Goal: Check status: Check status

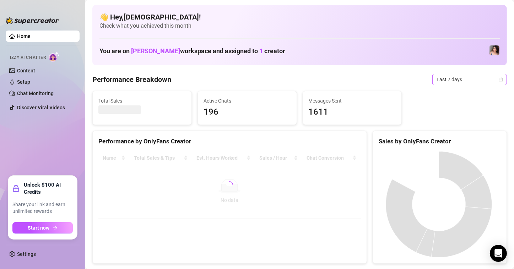
click at [452, 80] on span "Last 7 days" at bounding box center [470, 79] width 66 height 11
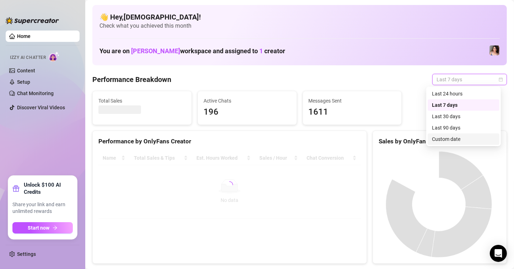
click at [437, 143] on div "Custom date" at bounding box center [464, 139] width 72 height 11
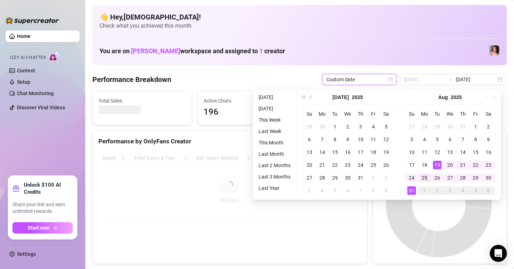
type input "[DATE]"
click at [423, 176] on div "25" at bounding box center [424, 178] width 9 height 9
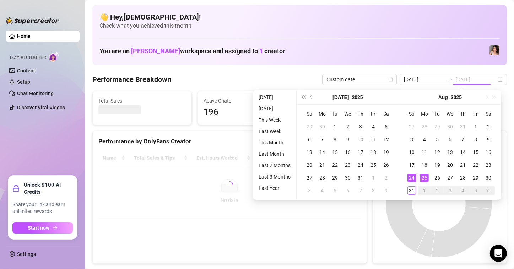
click at [410, 192] on div "31" at bounding box center [412, 191] width 9 height 9
type input "[DATE]"
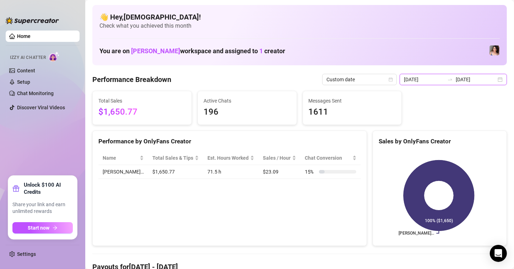
click at [410, 81] on input "[DATE]" at bounding box center [424, 80] width 41 height 8
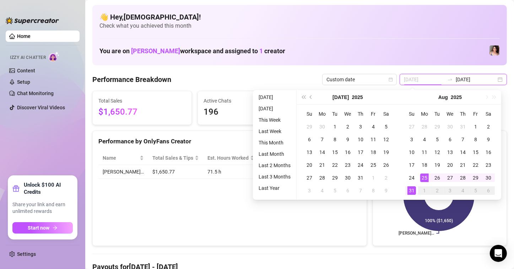
type input "[DATE]"
click at [425, 177] on div "25" at bounding box center [424, 178] width 9 height 9
click at [412, 190] on div "31" at bounding box center [412, 191] width 9 height 9
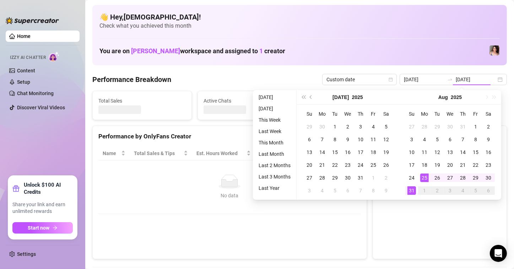
type input "[DATE]"
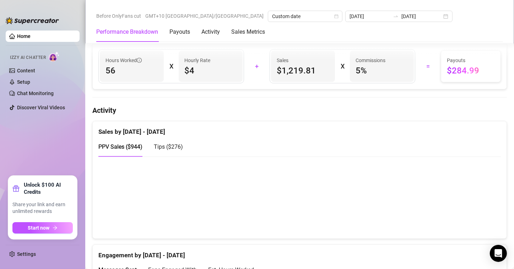
scroll to position [249, 0]
